Goal: Information Seeking & Learning: Learn about a topic

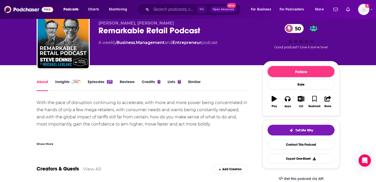
scroll to position [17, 0]
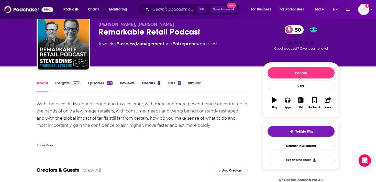
click at [71, 87] on link "Insights" at bounding box center [67, 87] width 25 height 12
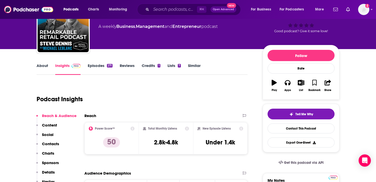
scroll to position [35, 0]
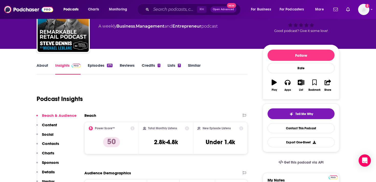
click at [54, 143] on p "Contacts" at bounding box center [50, 143] width 17 height 5
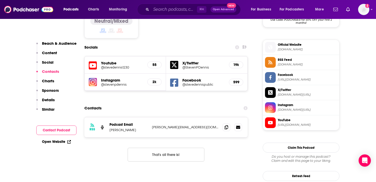
scroll to position [445, 0]
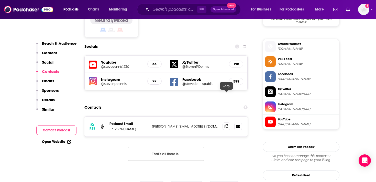
click at [227, 122] on span at bounding box center [226, 126] width 8 height 8
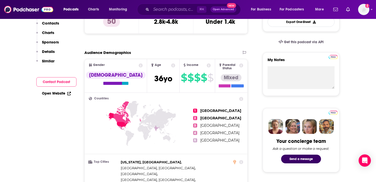
scroll to position [0, 0]
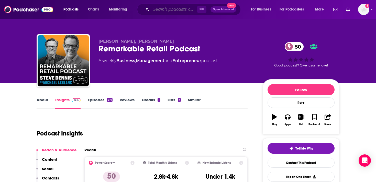
click at [164, 12] on input "Search podcasts, credits, & more..." at bounding box center [174, 9] width 46 height 8
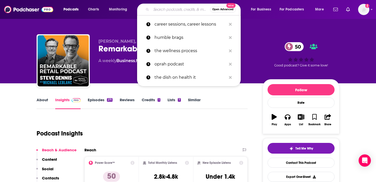
paste input "Where Brains Meet Beauty"
type input "Where Brains Meet Beauty"
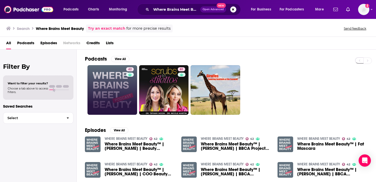
click at [127, 77] on div "42" at bounding box center [130, 90] width 9 height 46
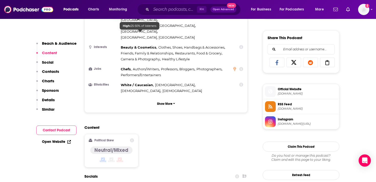
scroll to position [228, 0]
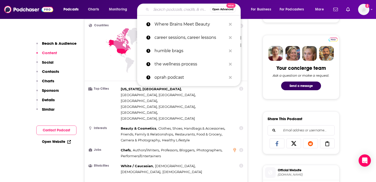
click at [156, 12] on input "Search podcasts, credits, & more..." at bounding box center [180, 9] width 59 height 8
paste input "The Smarter Podcast with [PERSON_NAME]"
type input "The Smarter Podcast with [PERSON_NAME]"
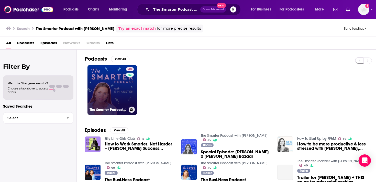
click at [118, 90] on link "40 The Smarter Podcast with [PERSON_NAME]" at bounding box center [112, 90] width 50 height 50
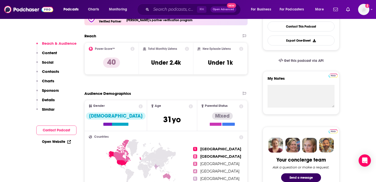
scroll to position [137, 0]
